Goal: Task Accomplishment & Management: Complete application form

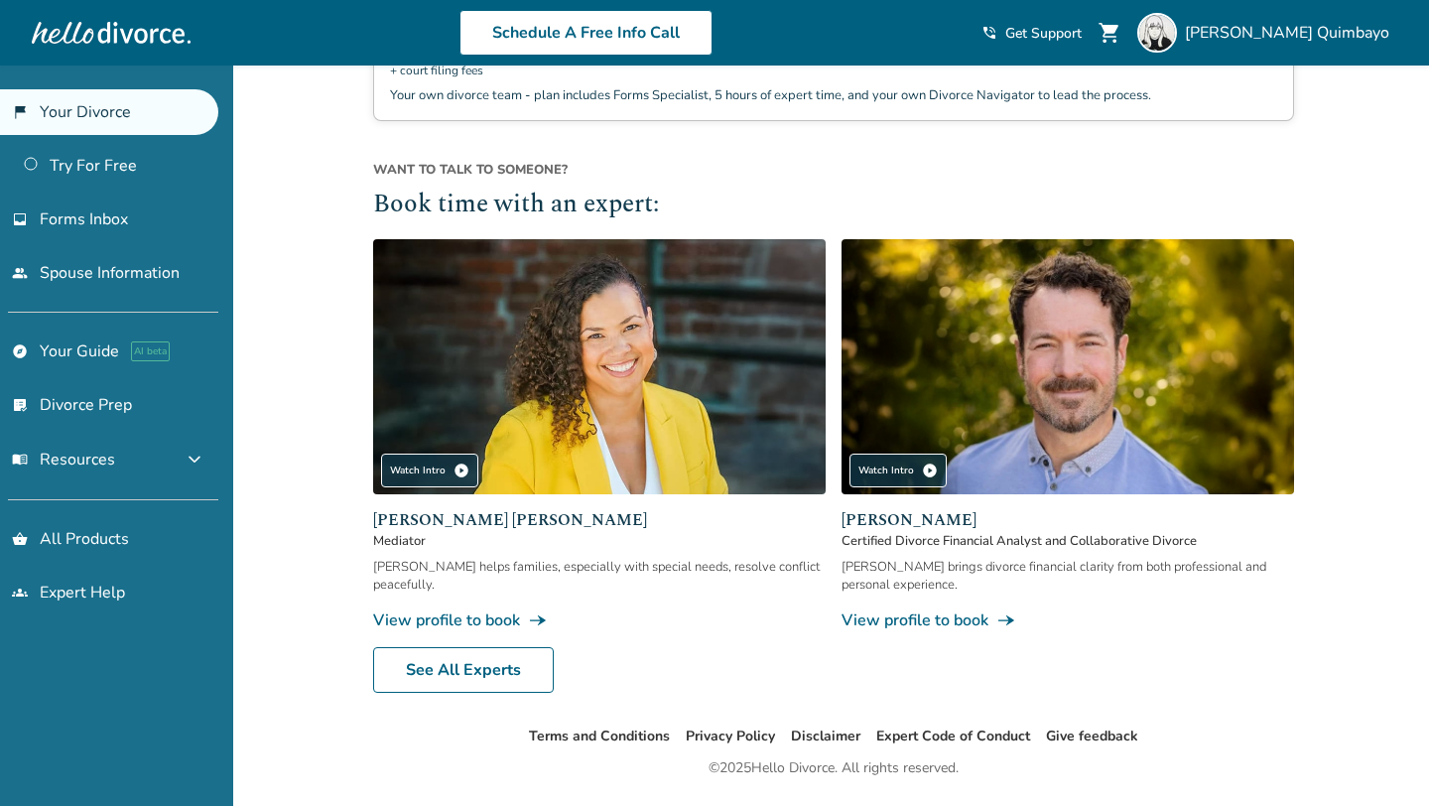
scroll to position [726, 0]
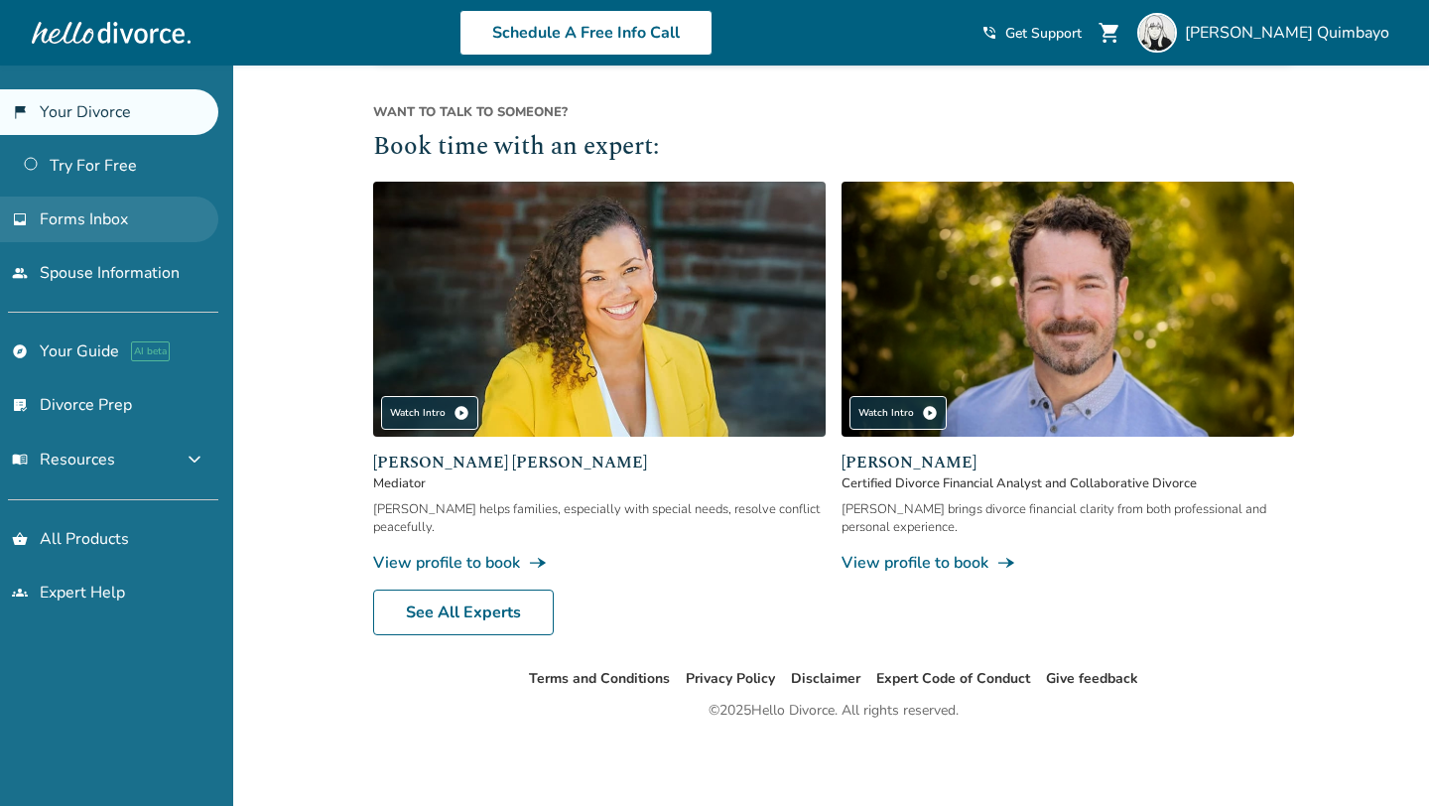
click at [111, 221] on span "Forms Inbox" at bounding box center [84, 219] width 88 height 22
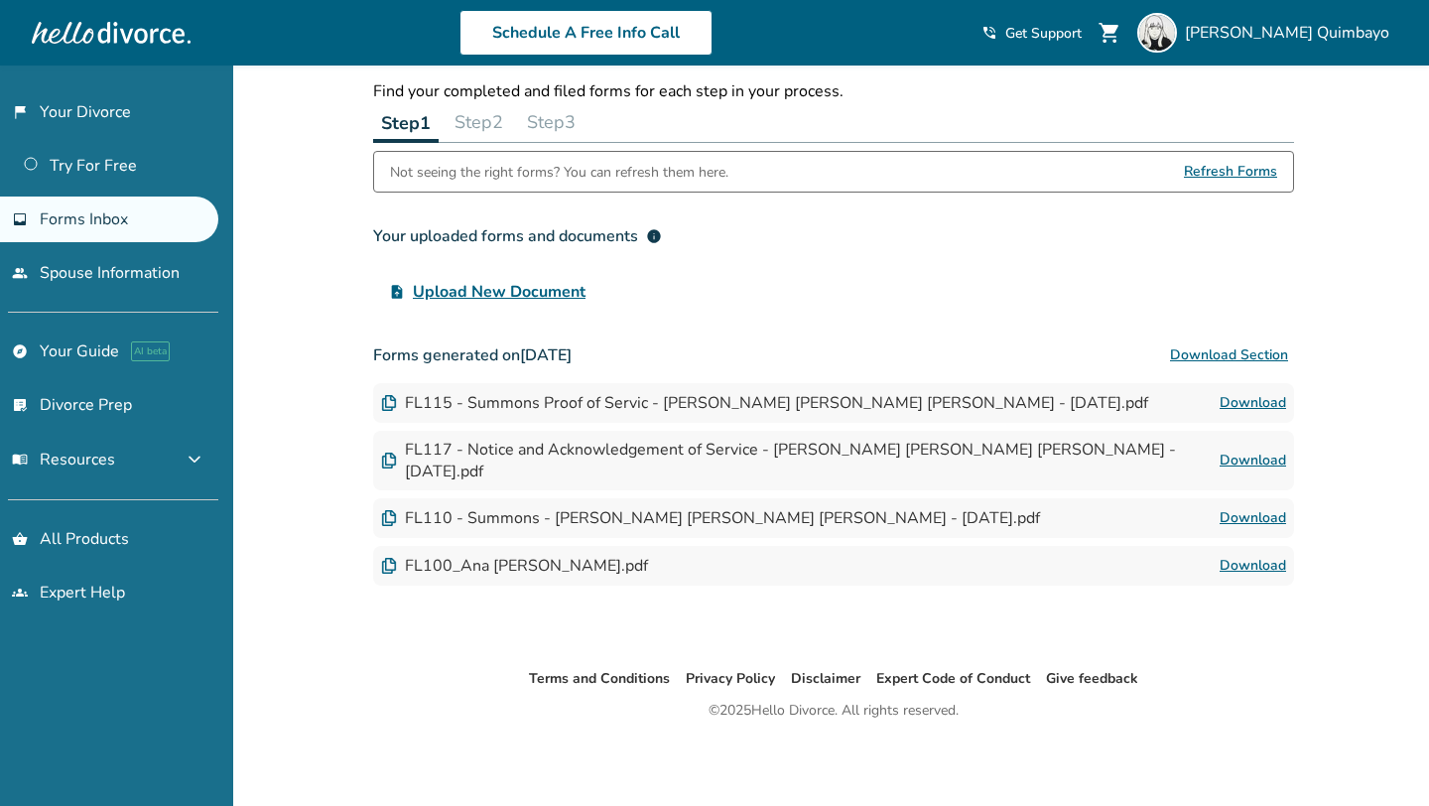
scroll to position [66, 0]
click at [1281, 401] on link "Download" at bounding box center [1253, 403] width 66 height 24
click at [1267, 452] on link "Download" at bounding box center [1253, 461] width 66 height 24
click at [1263, 506] on link "Download" at bounding box center [1253, 518] width 66 height 24
click at [1250, 554] on link "Download" at bounding box center [1253, 566] width 66 height 24
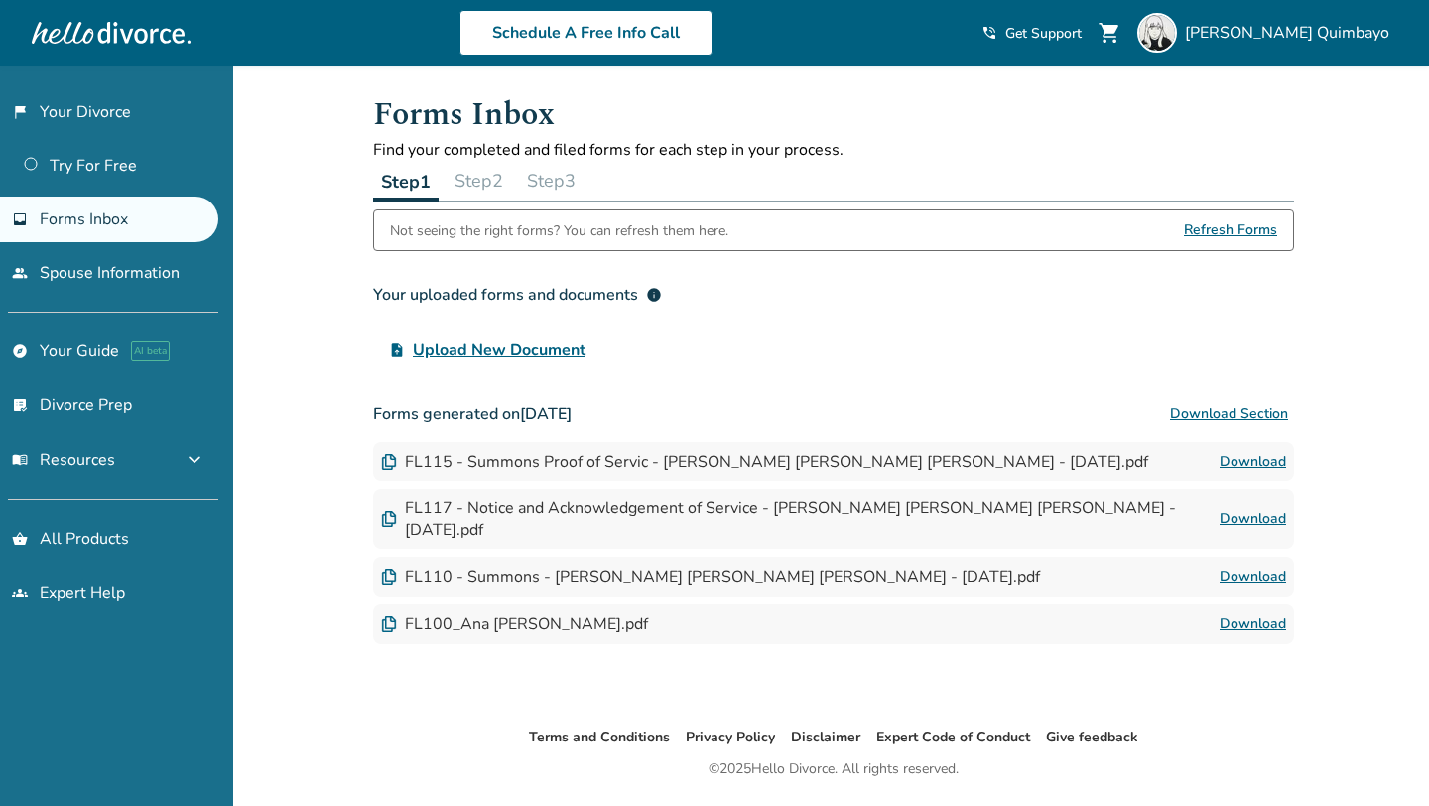
scroll to position [0, 0]
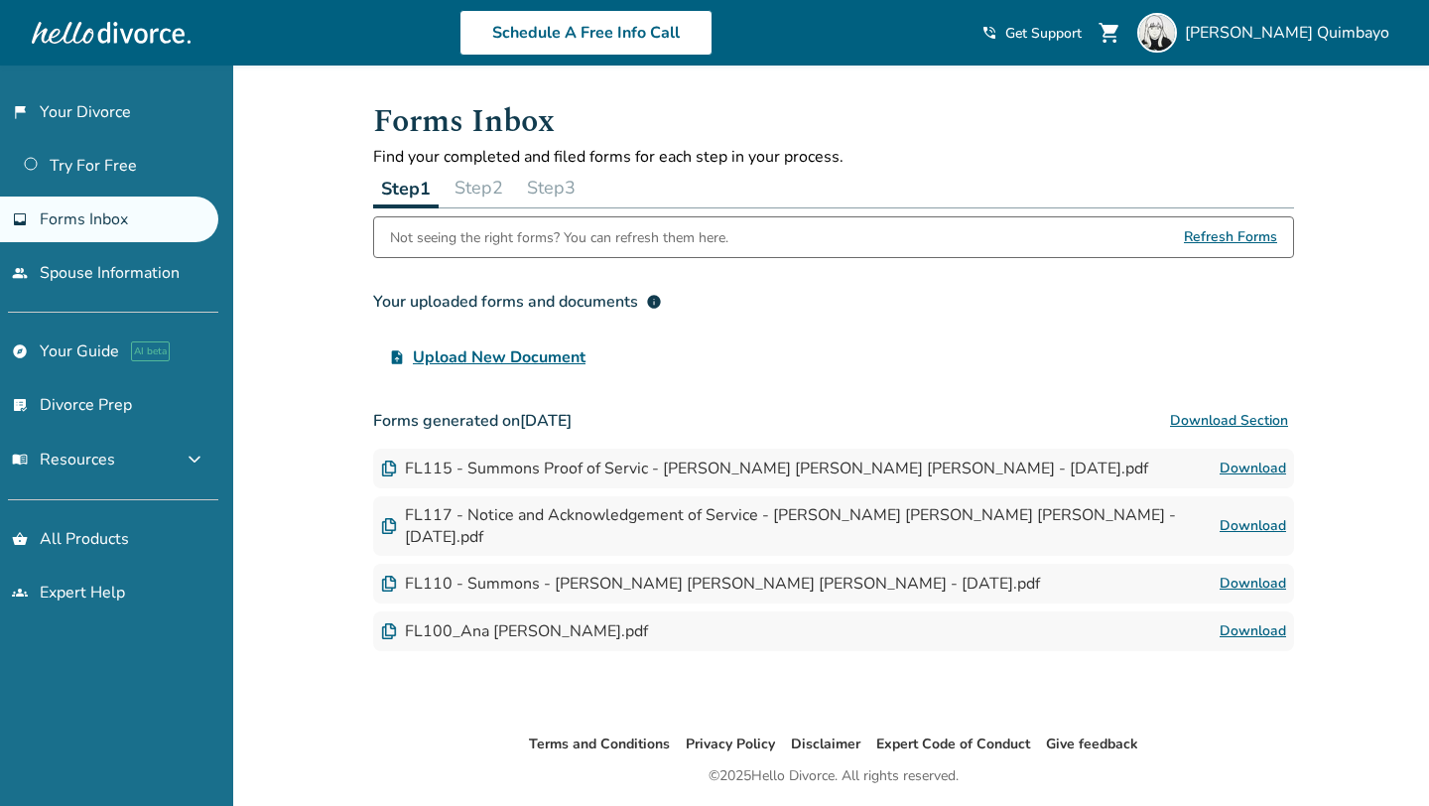
click at [480, 199] on button "Step 2" at bounding box center [479, 188] width 65 height 40
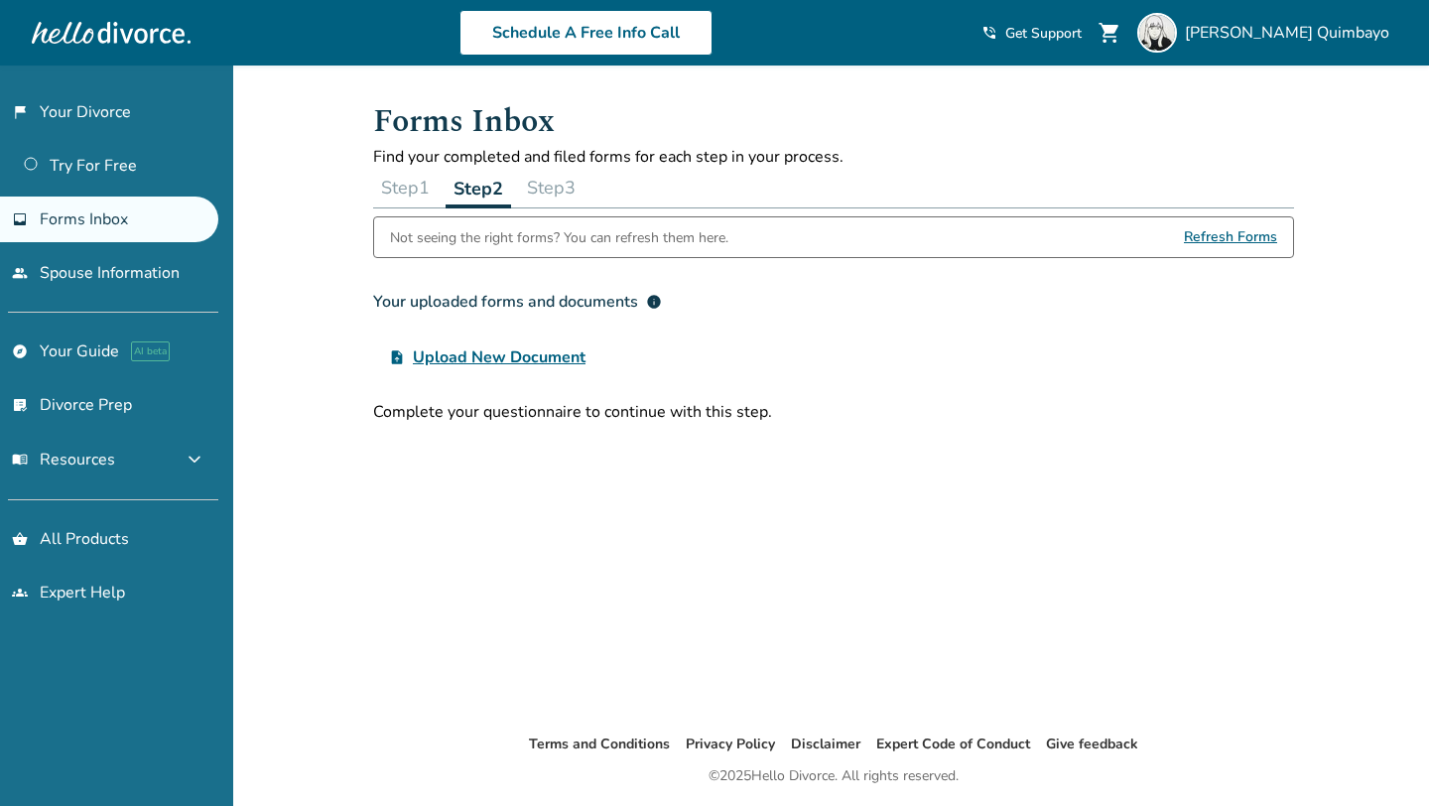
click at [539, 194] on button "Step 3" at bounding box center [551, 188] width 65 height 40
click at [433, 193] on button "Step 1" at bounding box center [405, 188] width 65 height 40
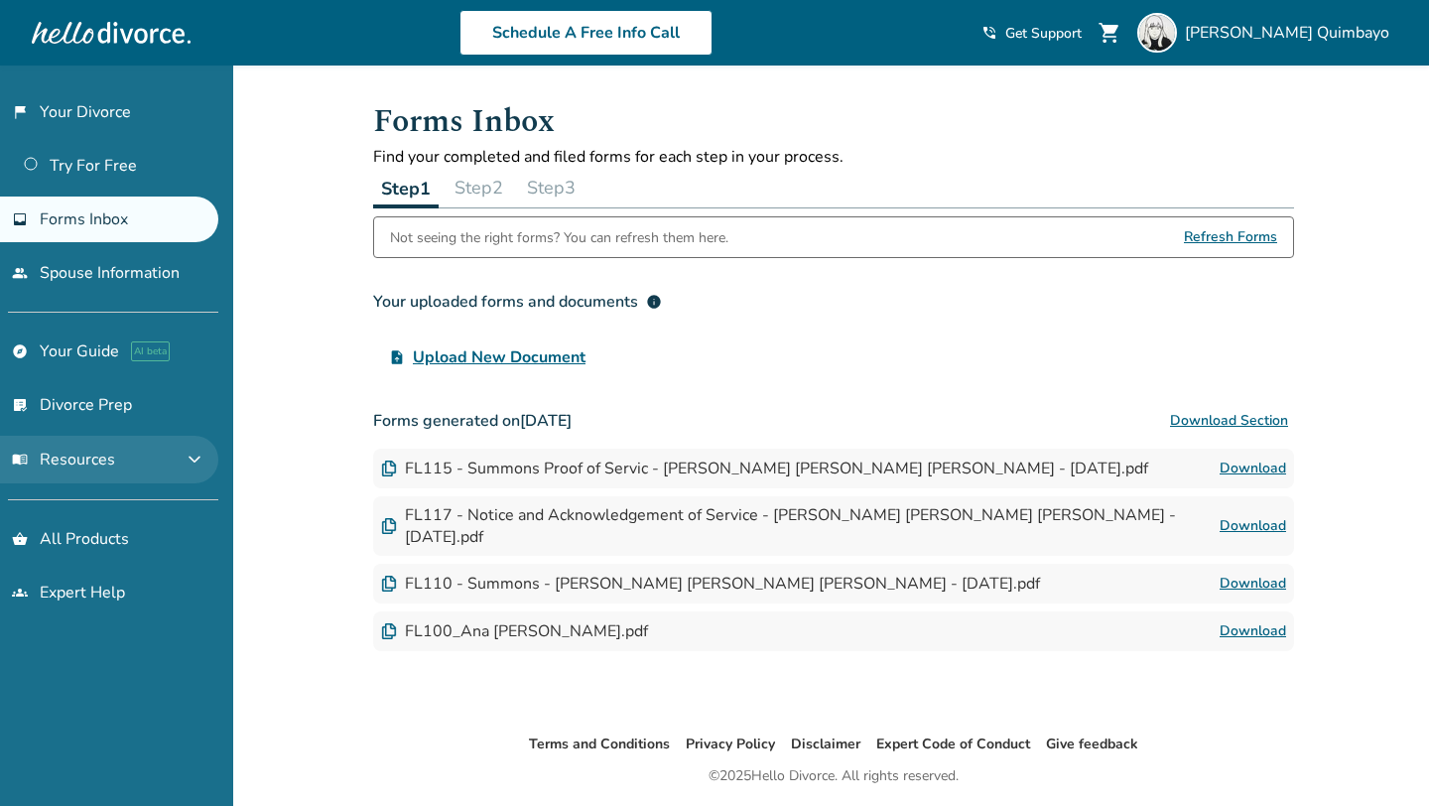
click at [176, 463] on button "menu_book Resources expand_more" at bounding box center [109, 460] width 218 height 48
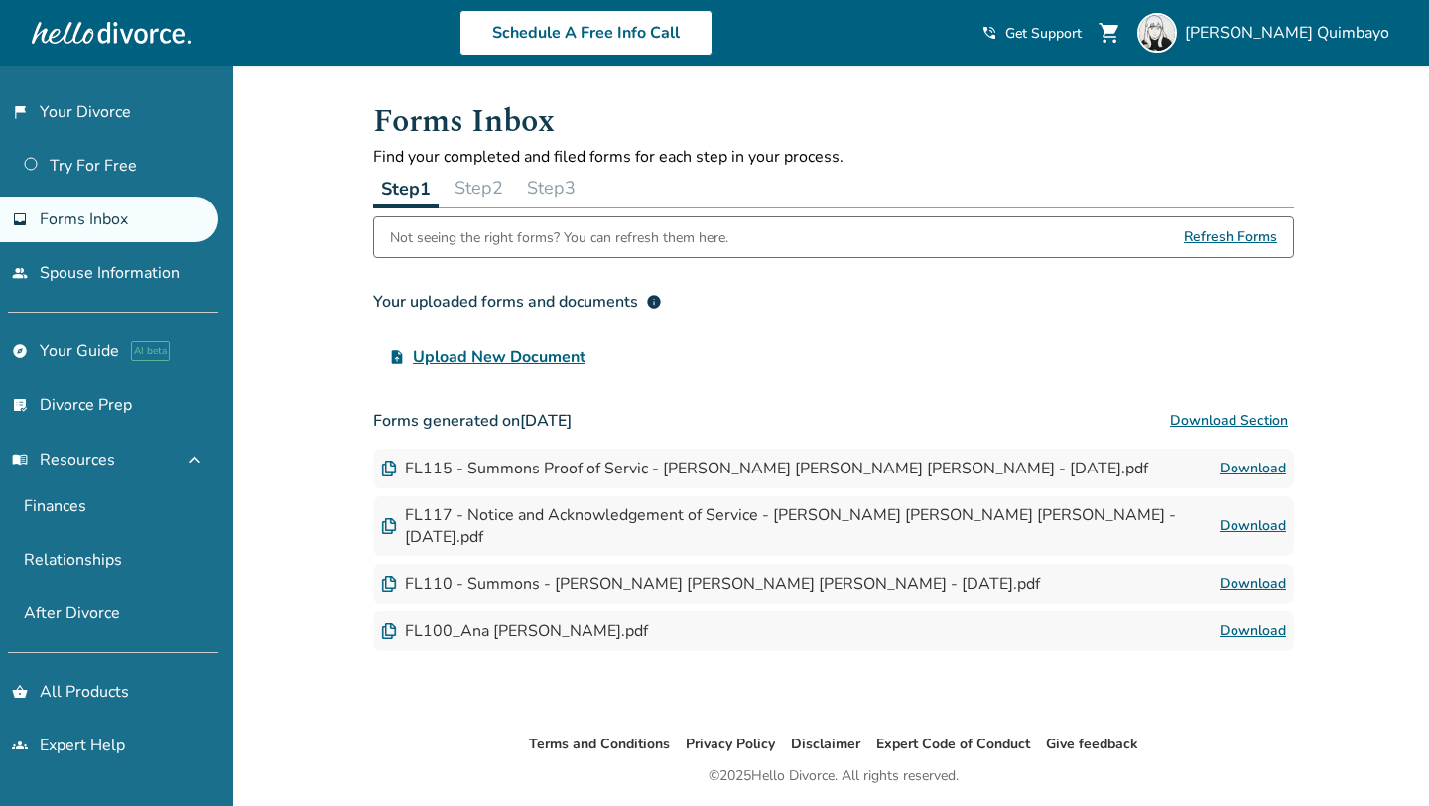
click at [155, 202] on link "inbox Forms Inbox" at bounding box center [109, 220] width 218 height 46
click at [146, 257] on link "people Spouse Information" at bounding box center [109, 273] width 218 height 46
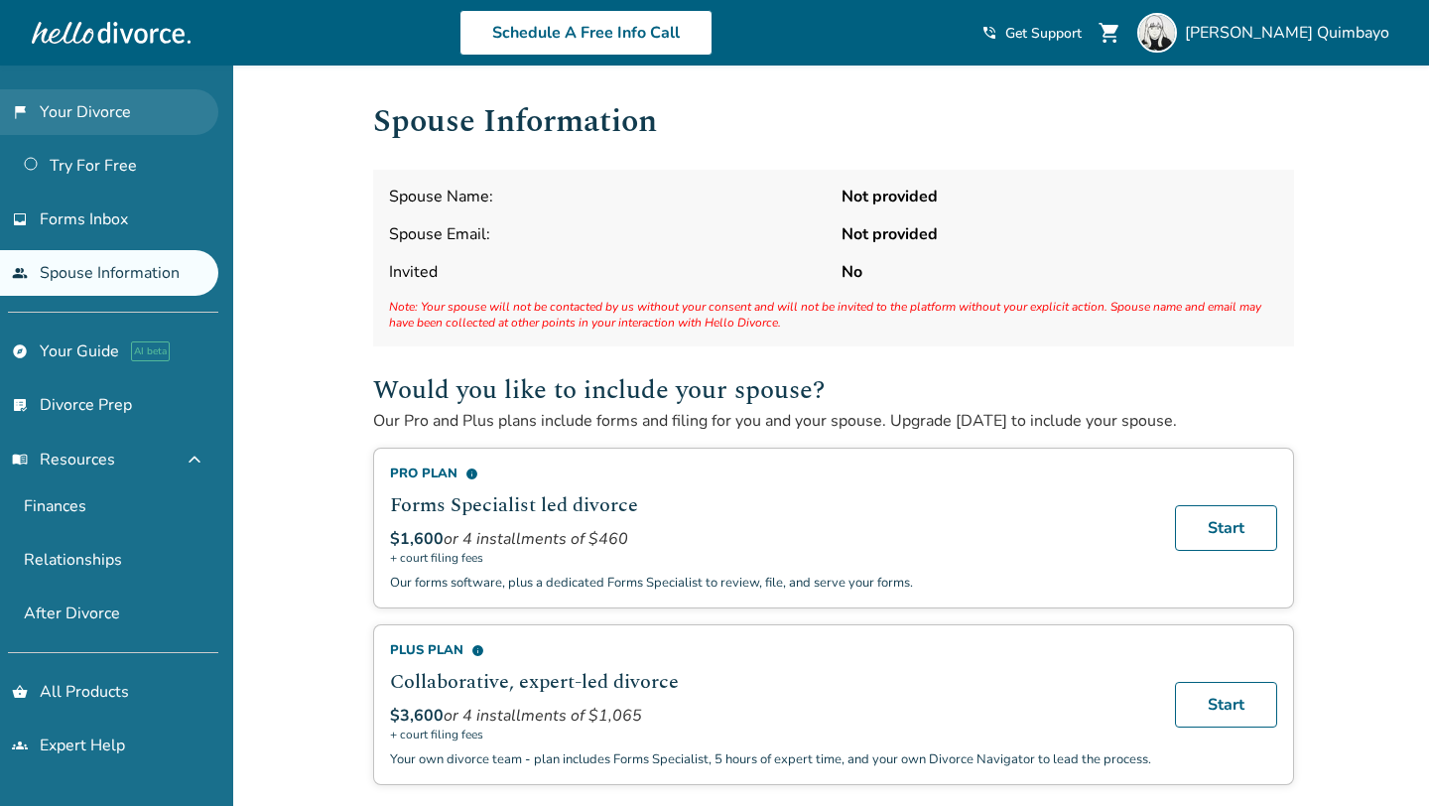
click at [141, 127] on link "flag_2 Your Divorce" at bounding box center [109, 112] width 218 height 46
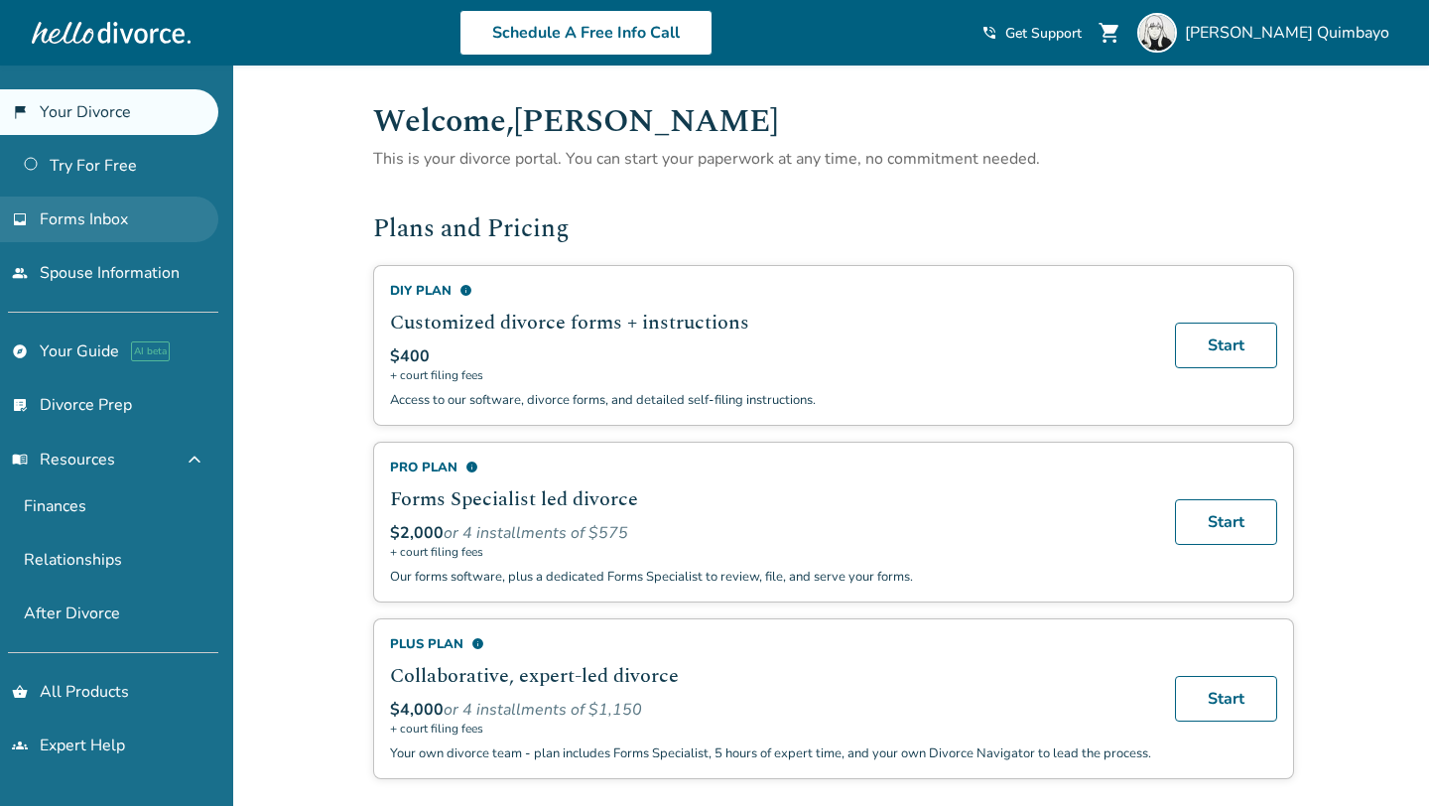
click at [126, 213] on span "Forms Inbox" at bounding box center [84, 219] width 88 height 22
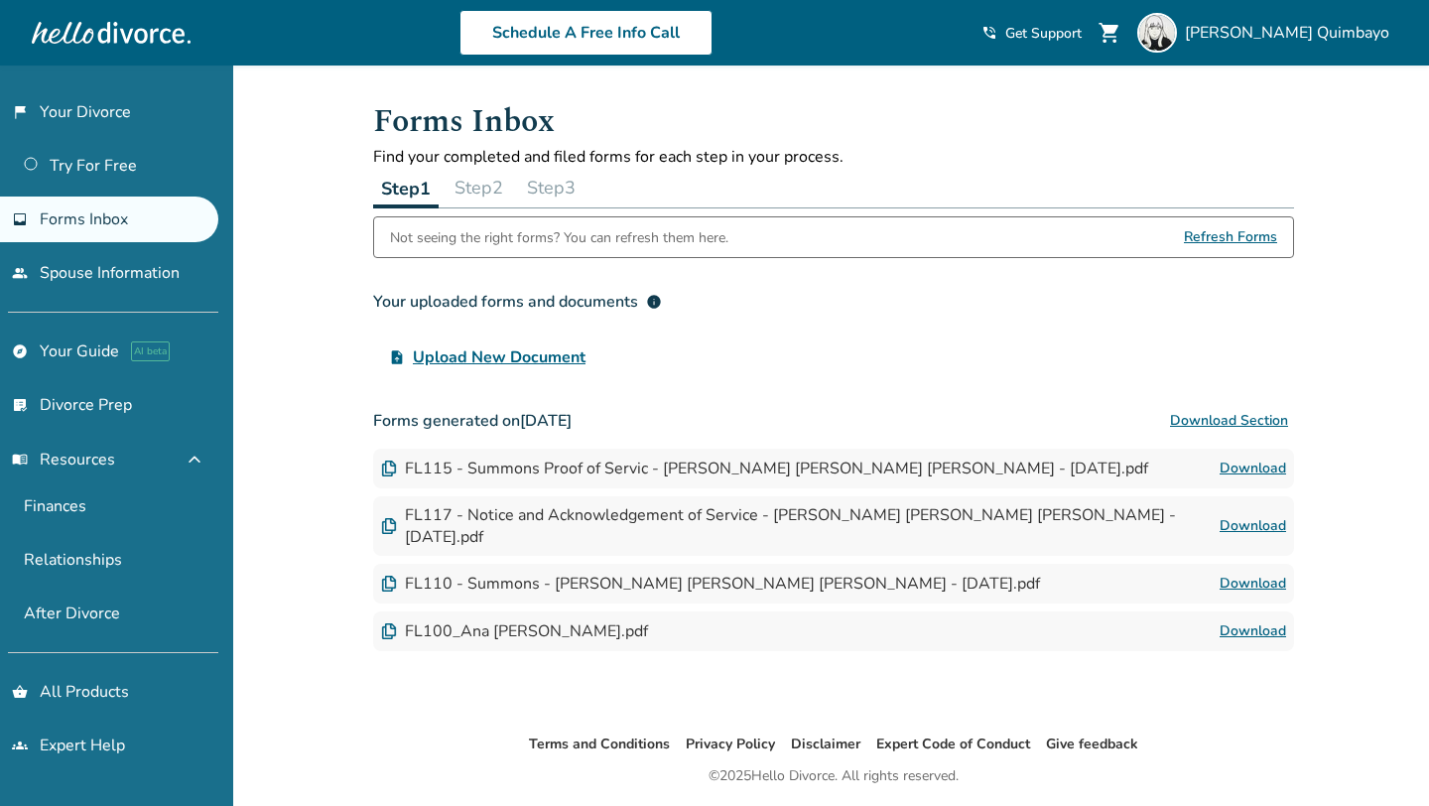
click at [1324, 57] on div "Schedule A Free Info Call Ana Quimbayo shopping_cart phone_in_talk Get Support …" at bounding box center [714, 32] width 1397 height 77
click at [1331, 21] on div "Ana Quimbayo" at bounding box center [1267, 33] width 260 height 40
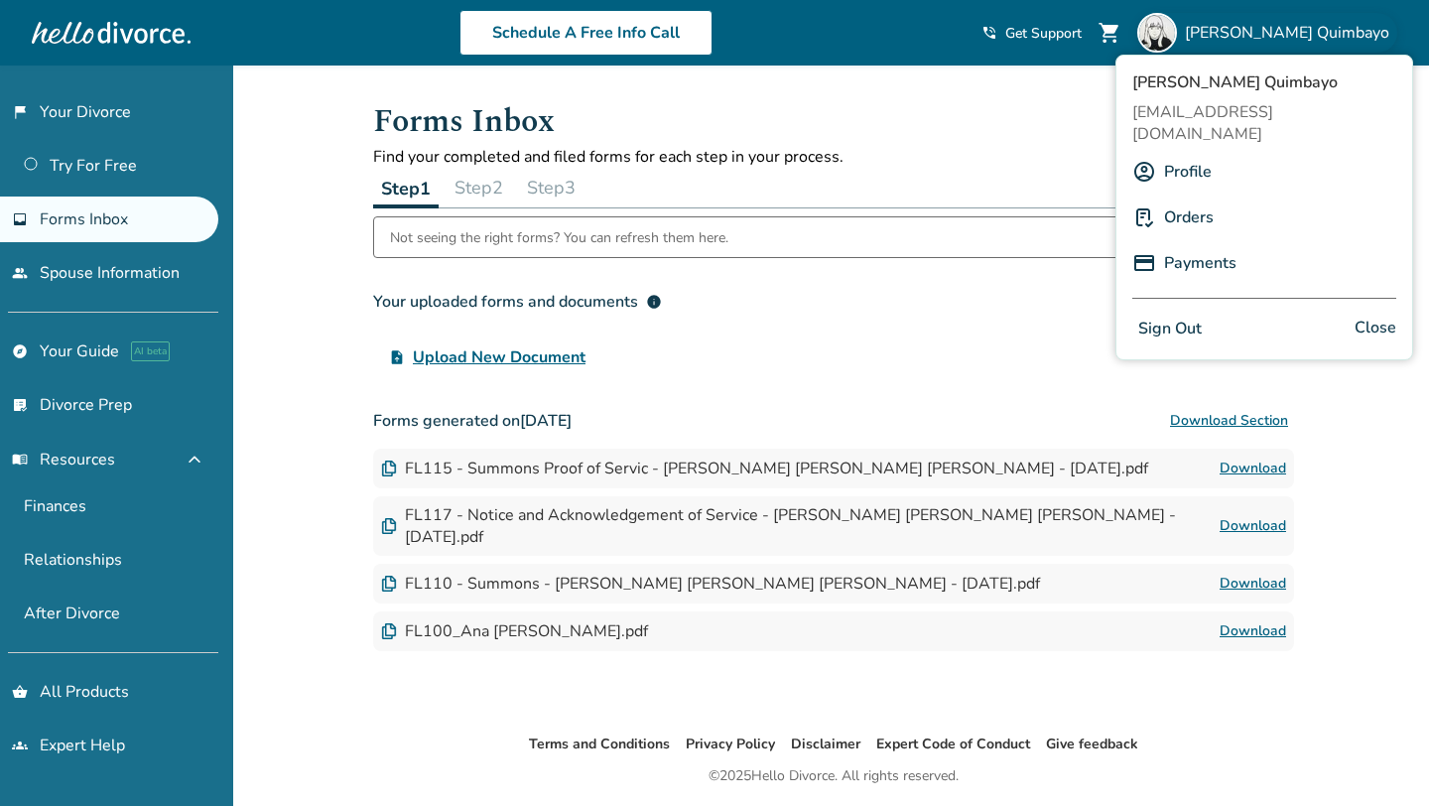
click at [1188, 153] on link "Profile" at bounding box center [1188, 172] width 48 height 38
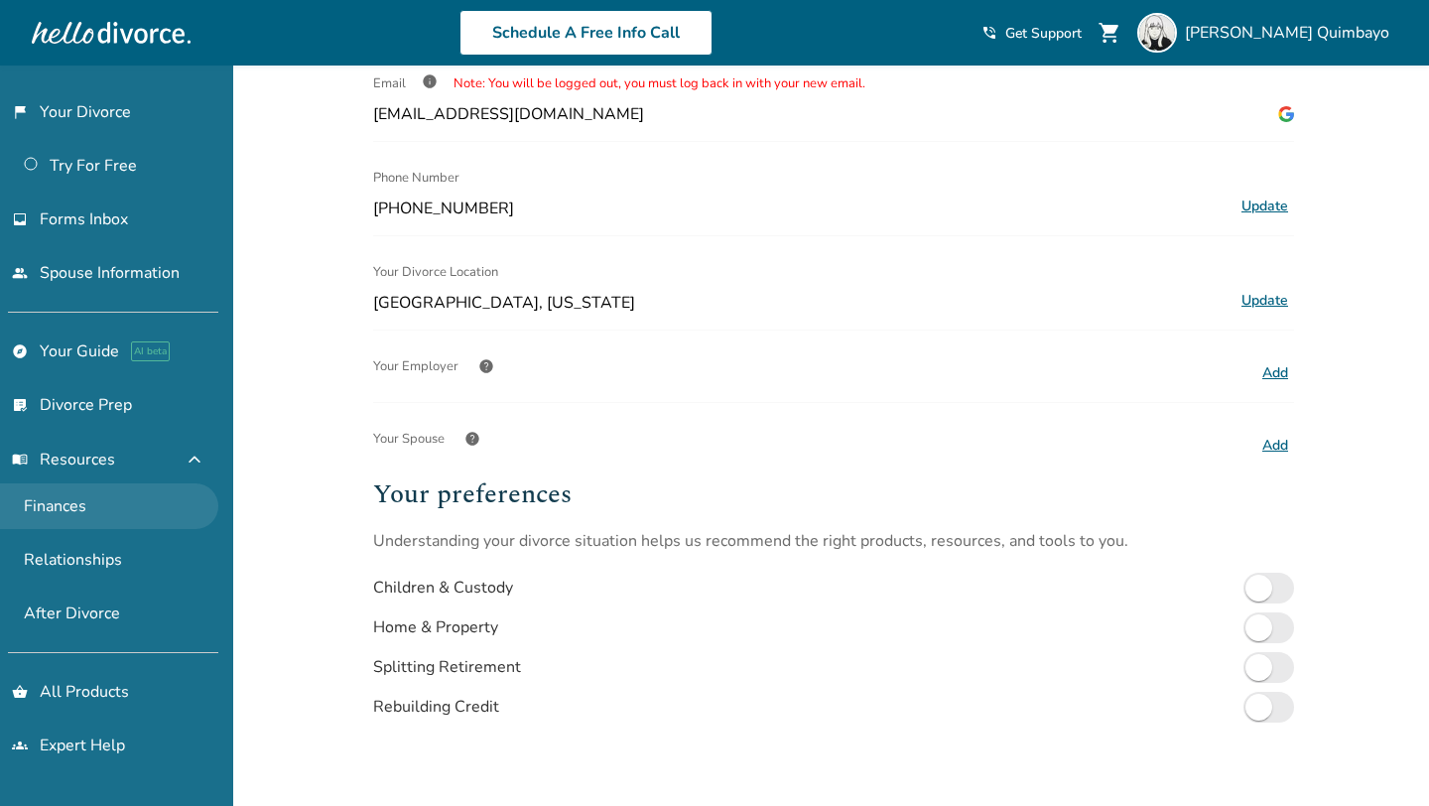
scroll to position [88, 0]
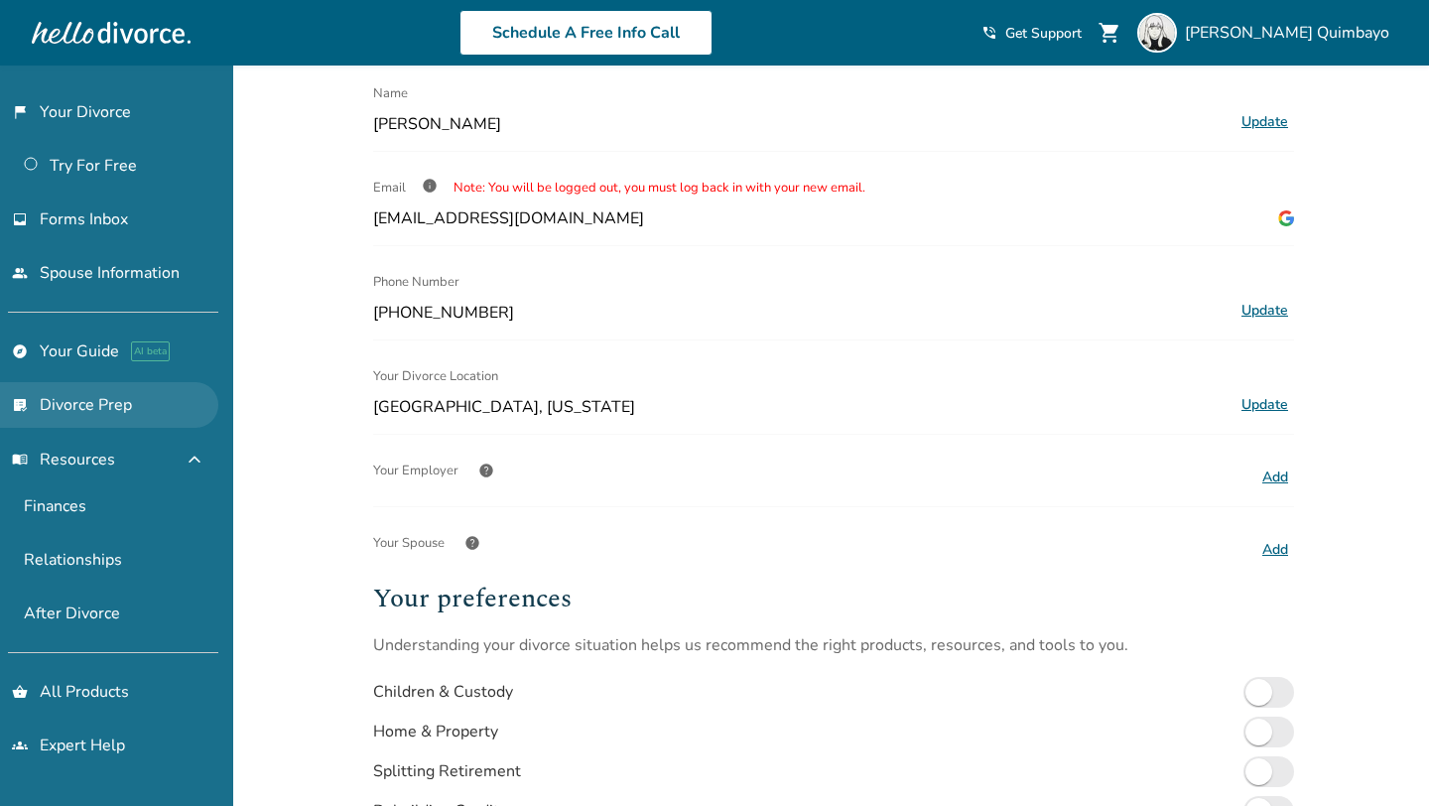
click at [160, 403] on link "list_alt_check Divorce Prep" at bounding box center [109, 405] width 218 height 46
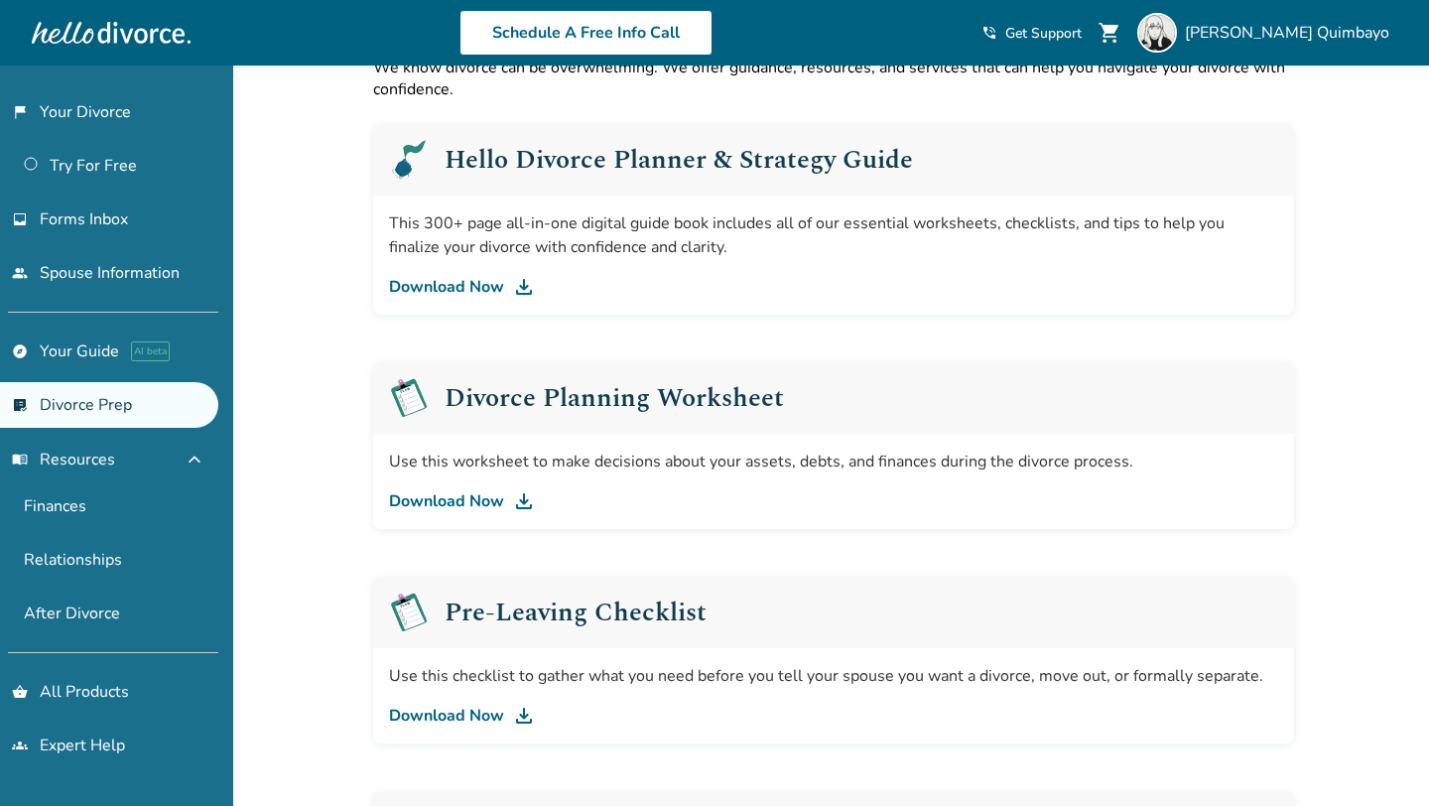
scroll to position [101, 0]
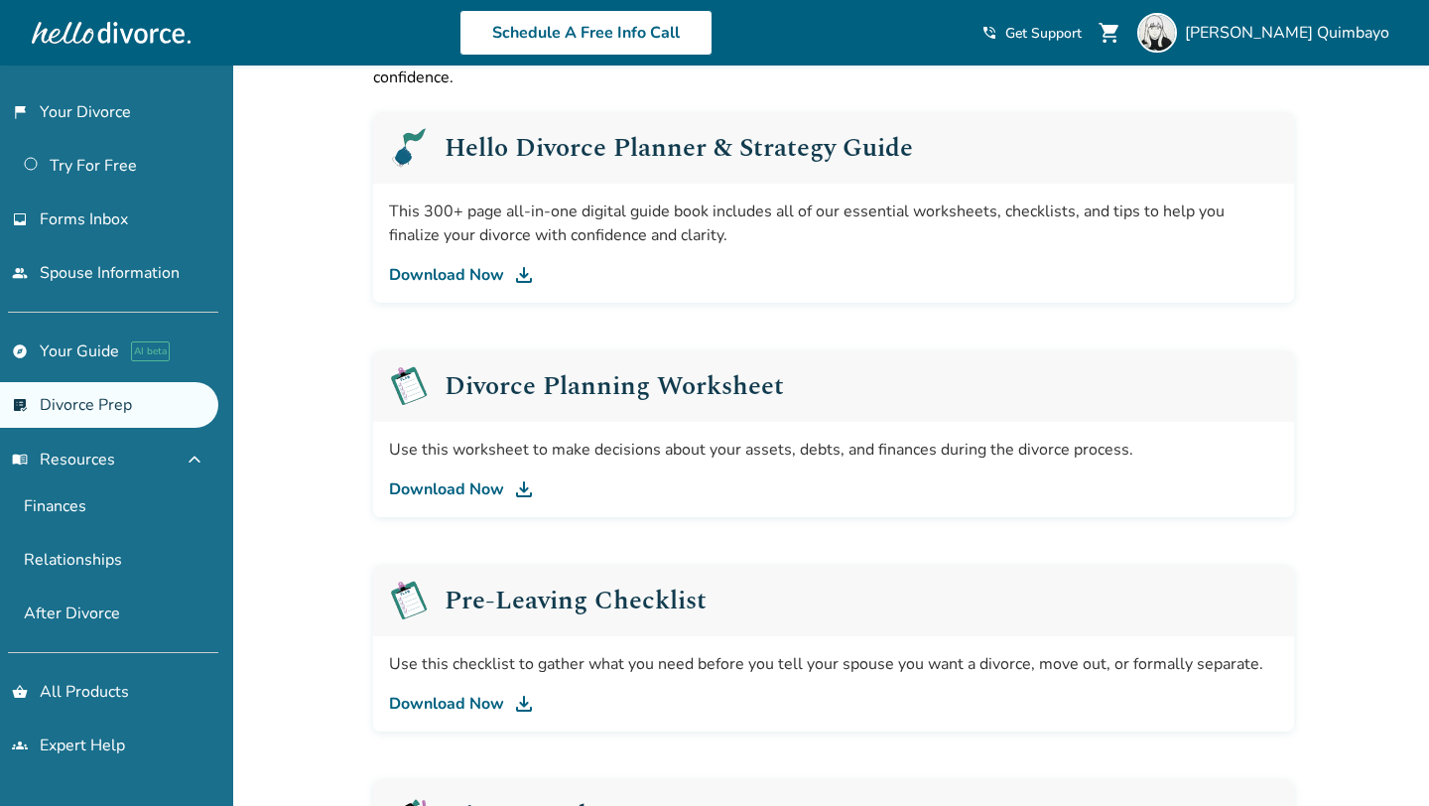
click at [593, 382] on h2 "Divorce Planning Worksheet" at bounding box center [614, 386] width 339 height 26
click at [156, 26] on div at bounding box center [111, 33] width 159 height 40
click at [161, 40] on div at bounding box center [111, 33] width 159 height 40
click at [1302, 41] on span "Ana Quimbayo" at bounding box center [1291, 33] width 212 height 22
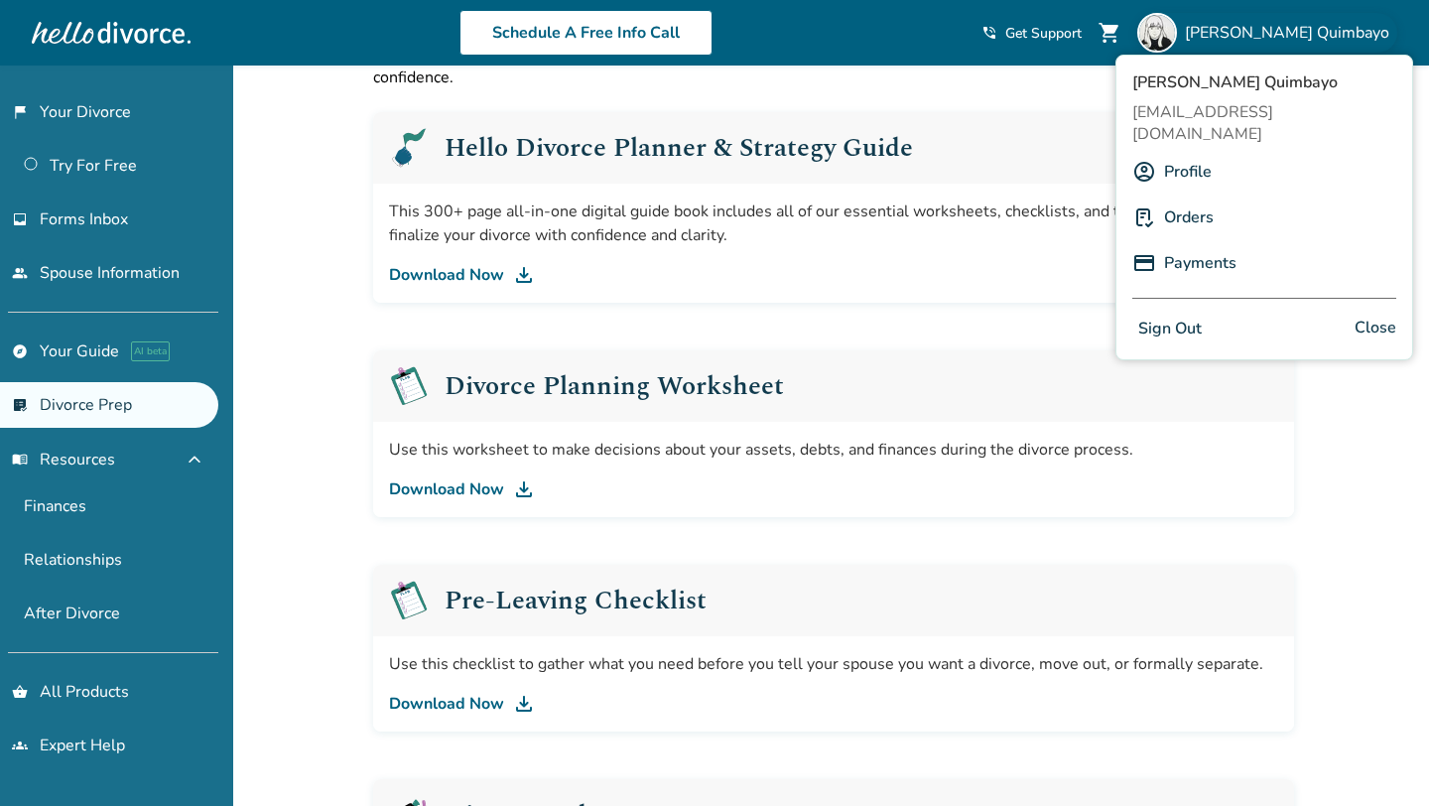
click at [1254, 99] on div "Ana Quimbayo amquimbayo03@gmail.com Profile Orders Payments Sign Out Close" at bounding box center [1265, 208] width 298 height 306
click at [1218, 77] on span "Ana Quimbayo" at bounding box center [1264, 82] width 264 height 22
click at [1257, 55] on div "Ana Quimbayo amquimbayo03@gmail.com Profile Orders Payments Sign Out Close" at bounding box center [1265, 208] width 298 height 306
click at [1177, 27] on img at bounding box center [1157, 33] width 40 height 40
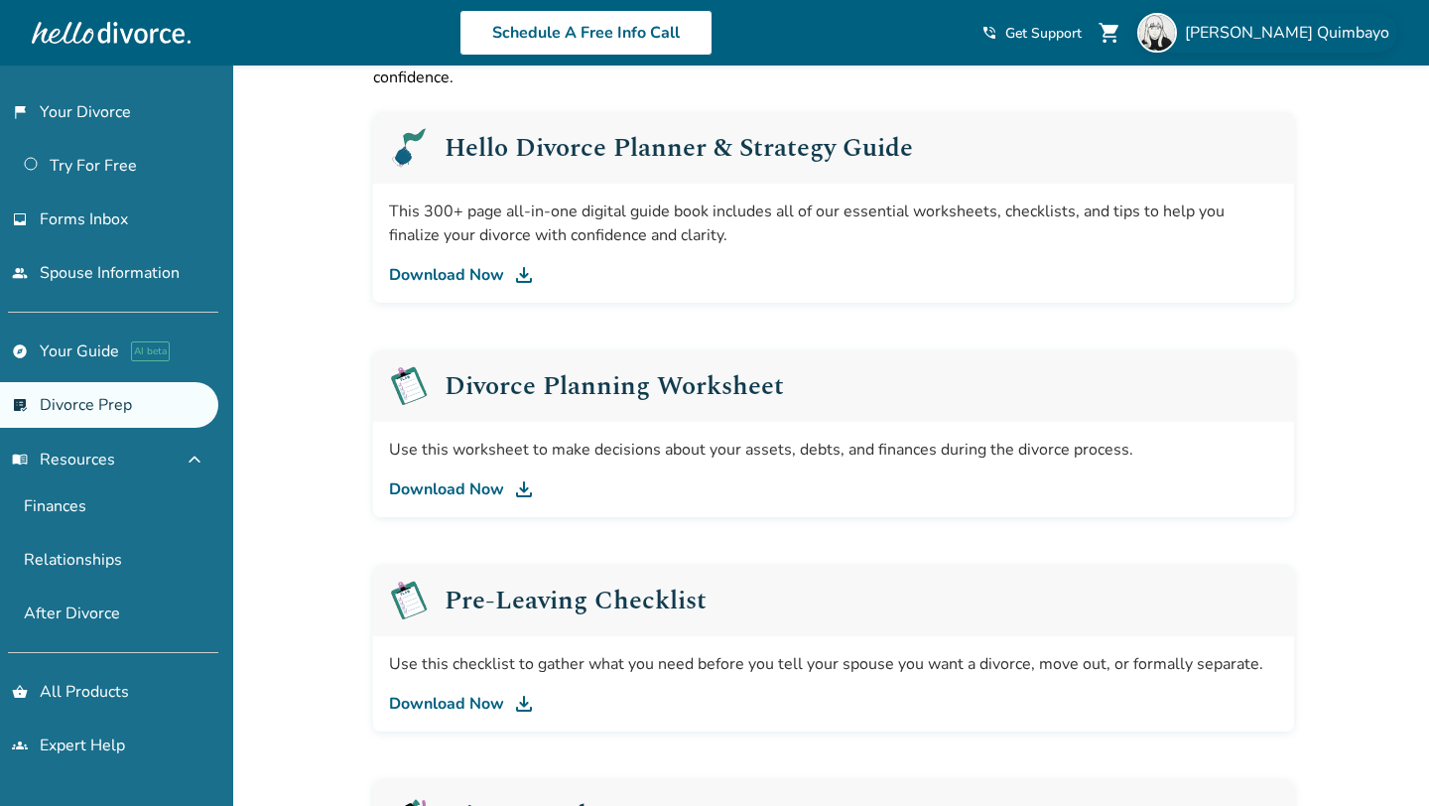
click at [1177, 27] on img at bounding box center [1157, 33] width 40 height 40
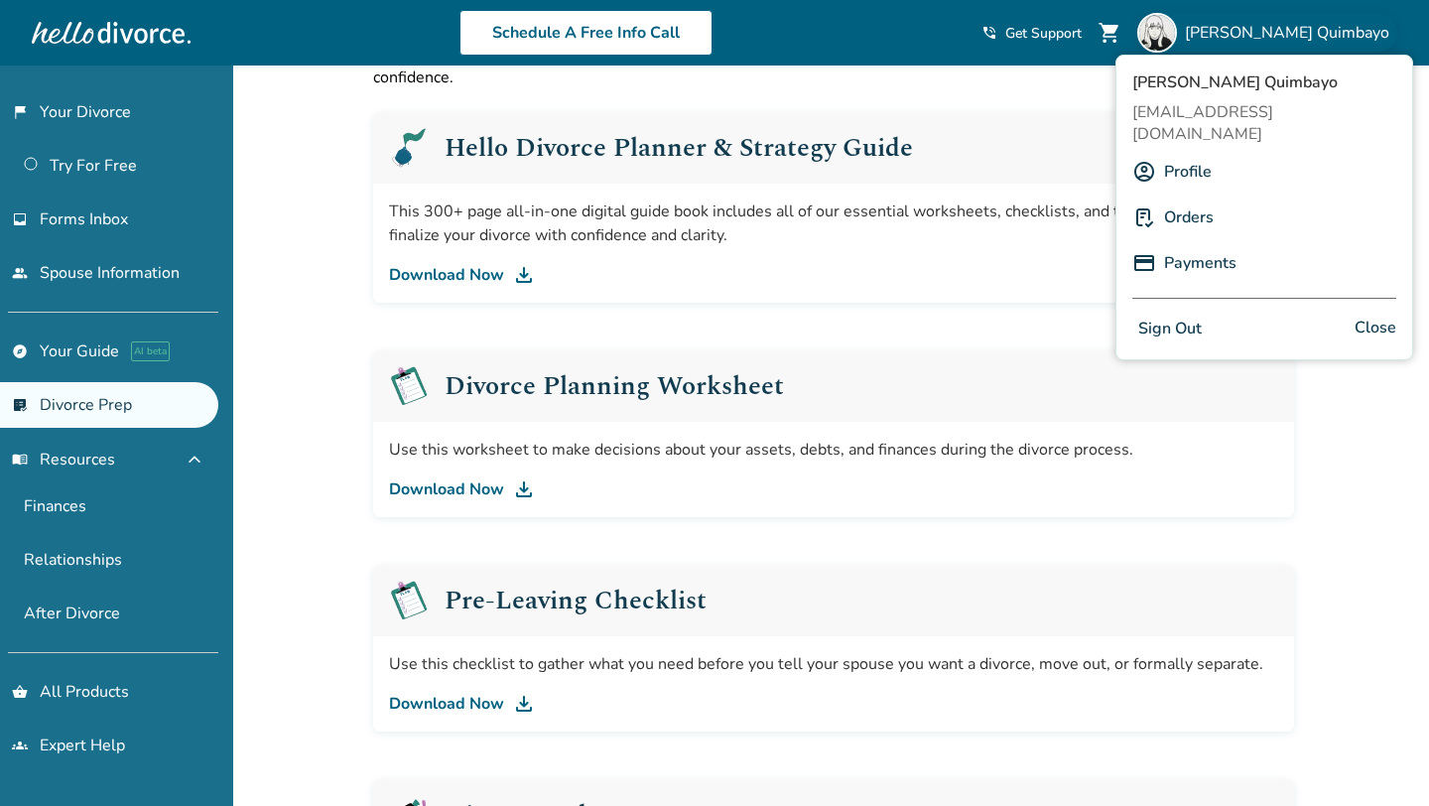
click at [1177, 153] on link "Profile" at bounding box center [1188, 172] width 48 height 38
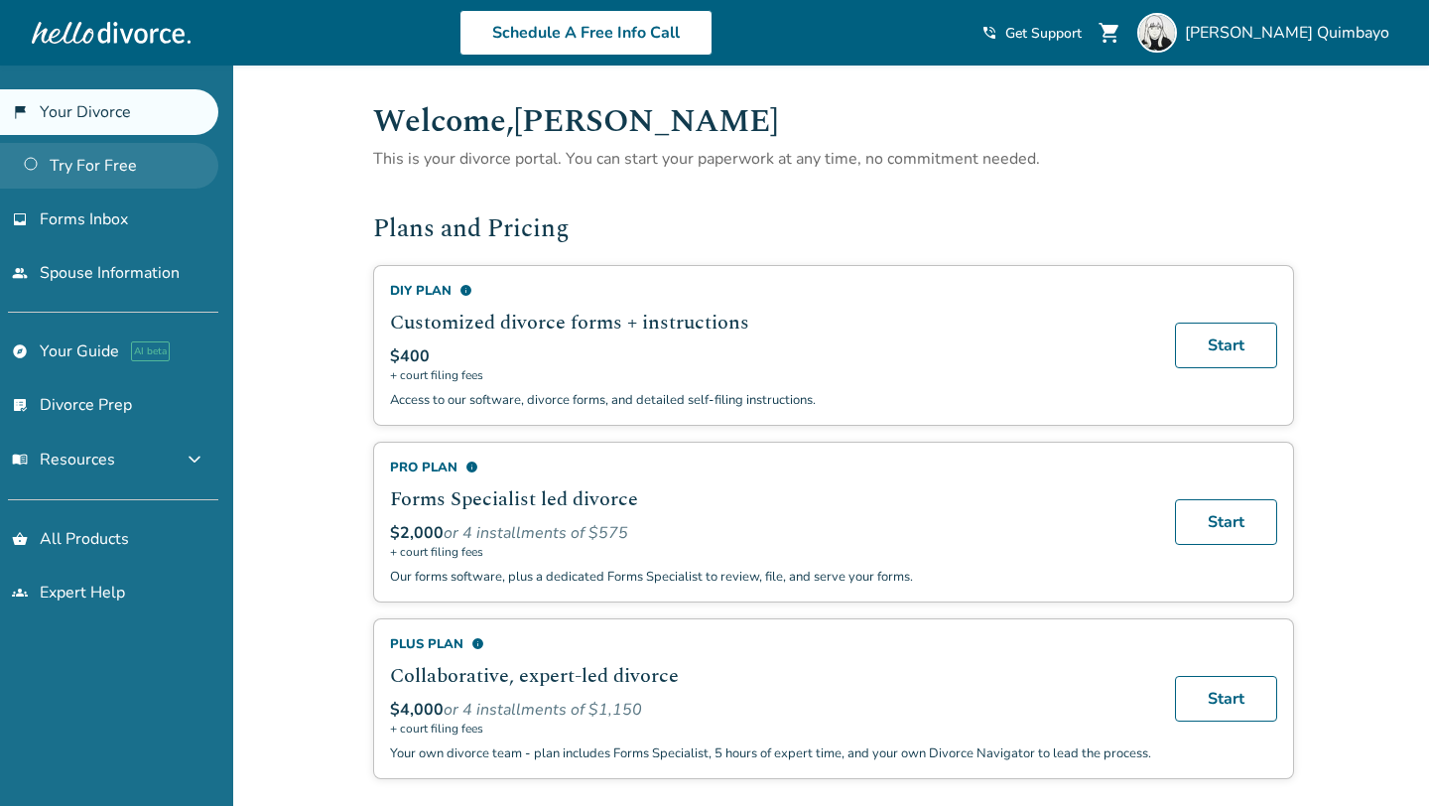
click at [179, 169] on link "Try For Free" at bounding box center [109, 166] width 218 height 46
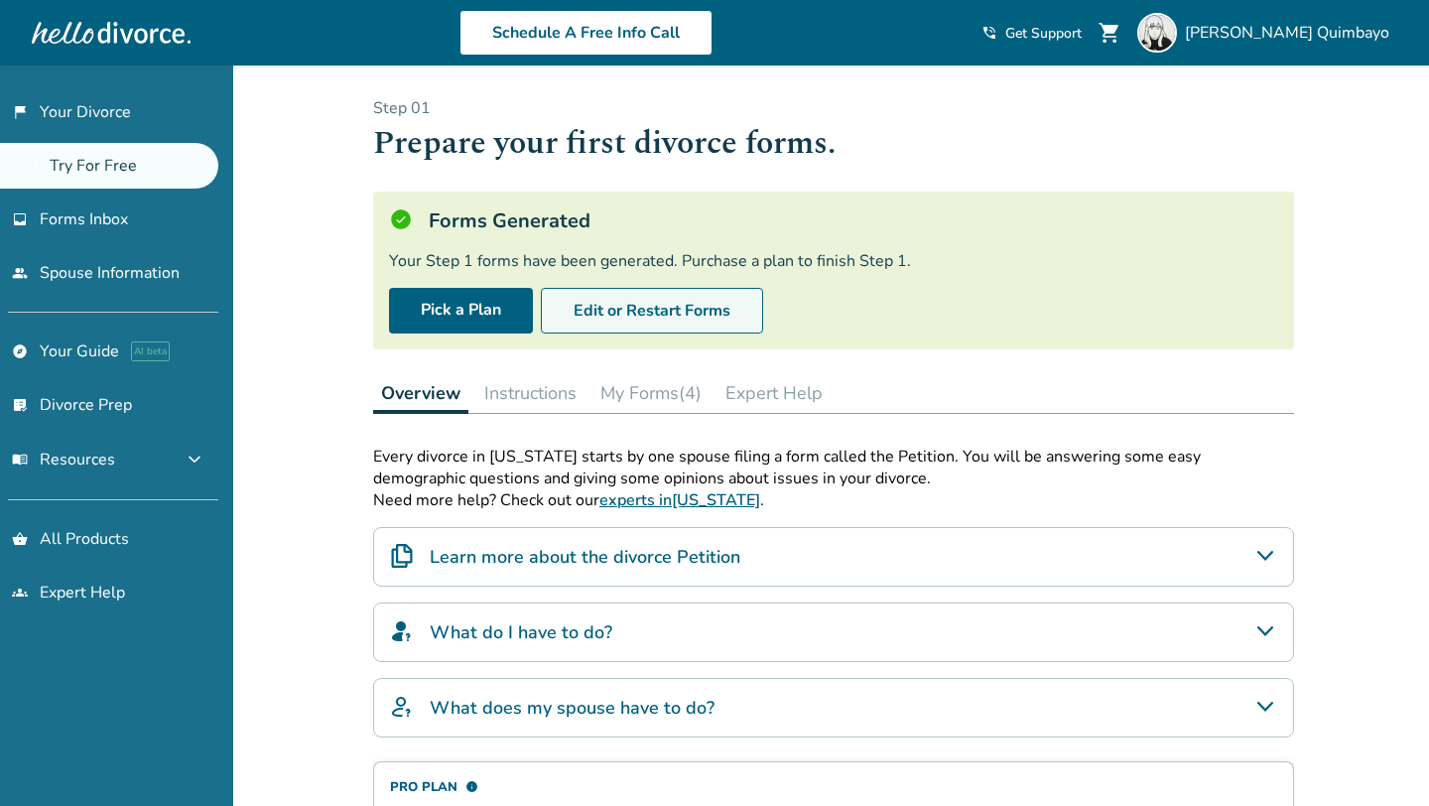
click at [688, 314] on button "Edit or Restart Forms" at bounding box center [652, 311] width 222 height 46
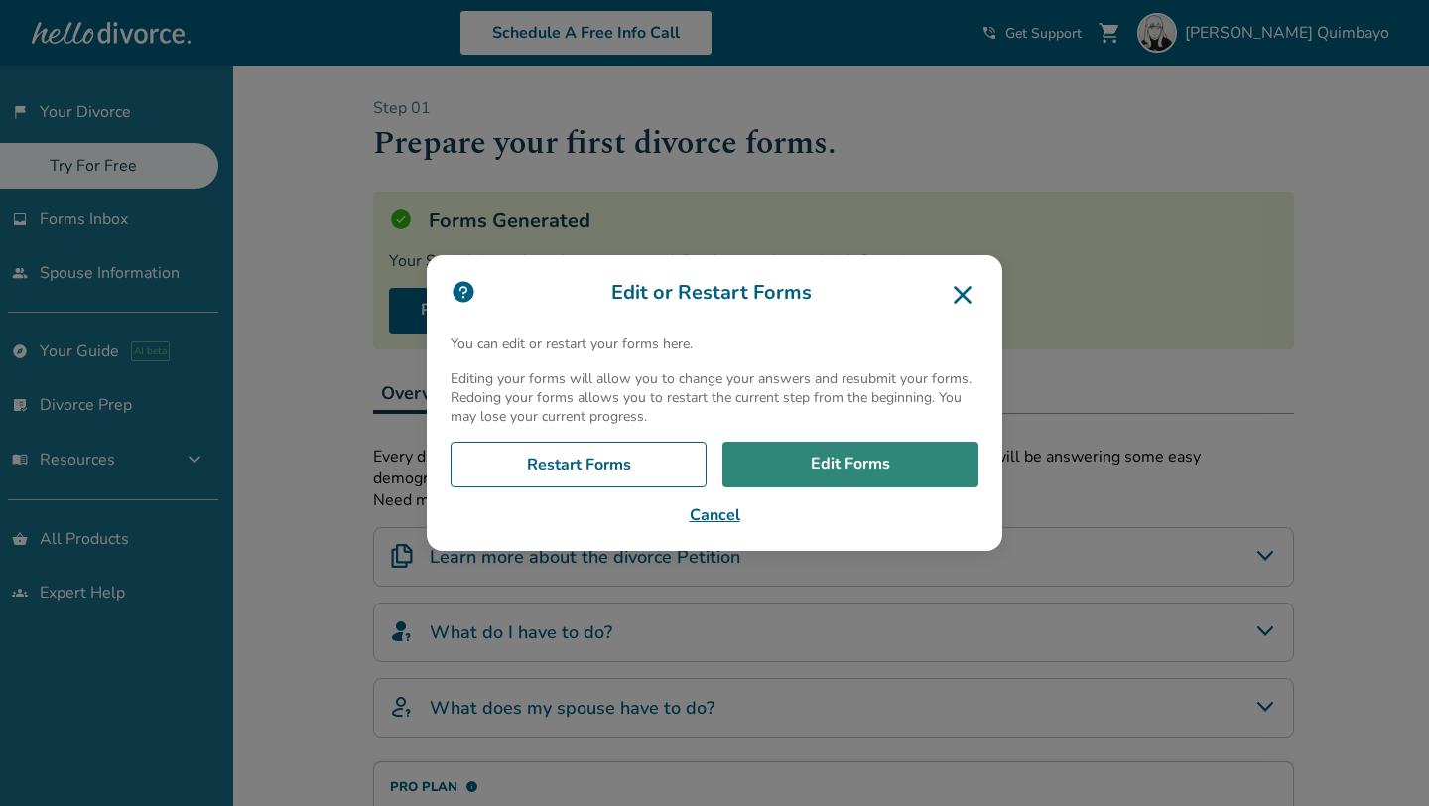
click at [806, 462] on link "Edit Forms" at bounding box center [851, 465] width 256 height 46
